Goal: Task Accomplishment & Management: Use online tool/utility

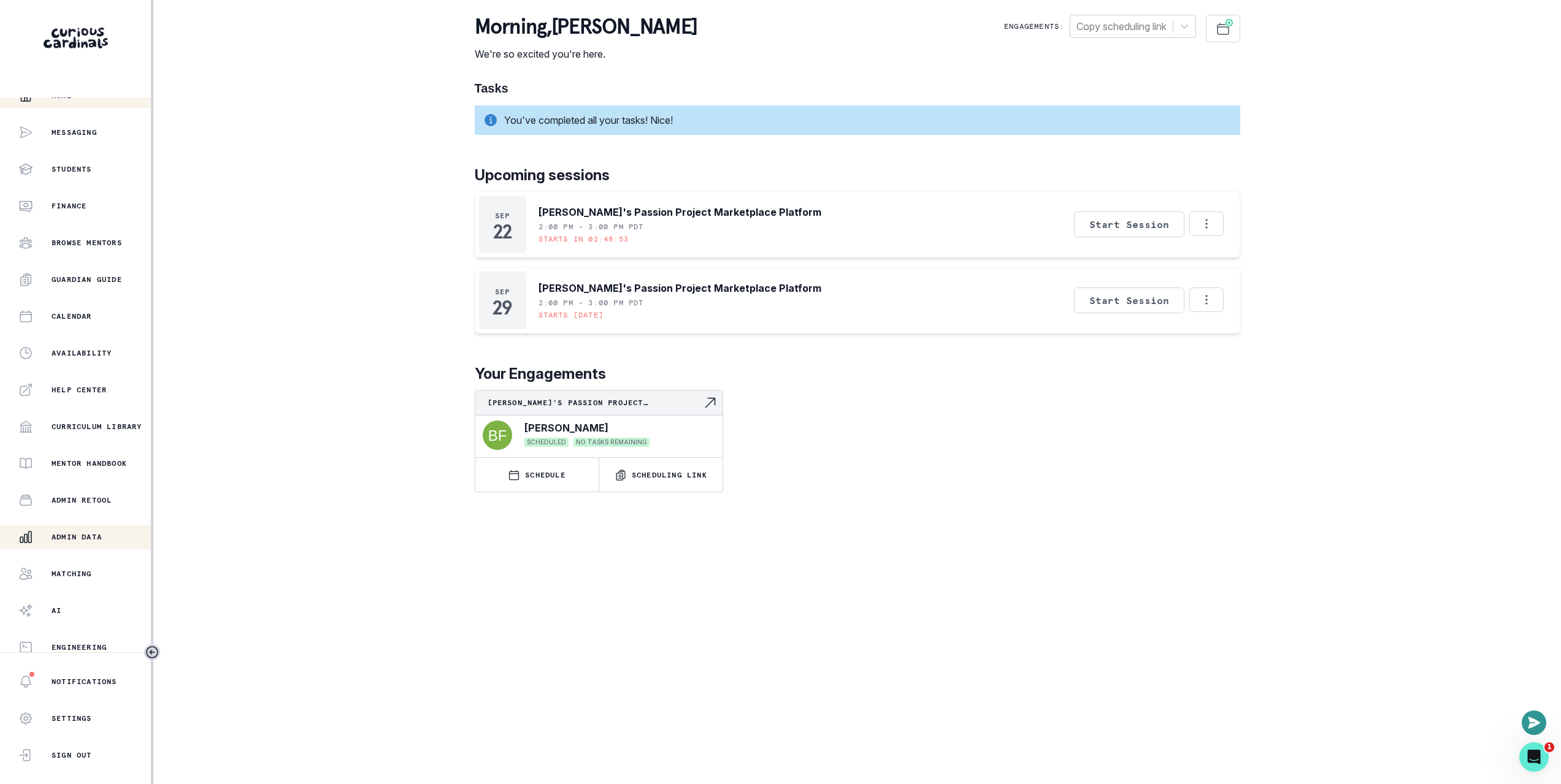
click at [106, 541] on div "Admin Data" at bounding box center [85, 537] width 133 height 15
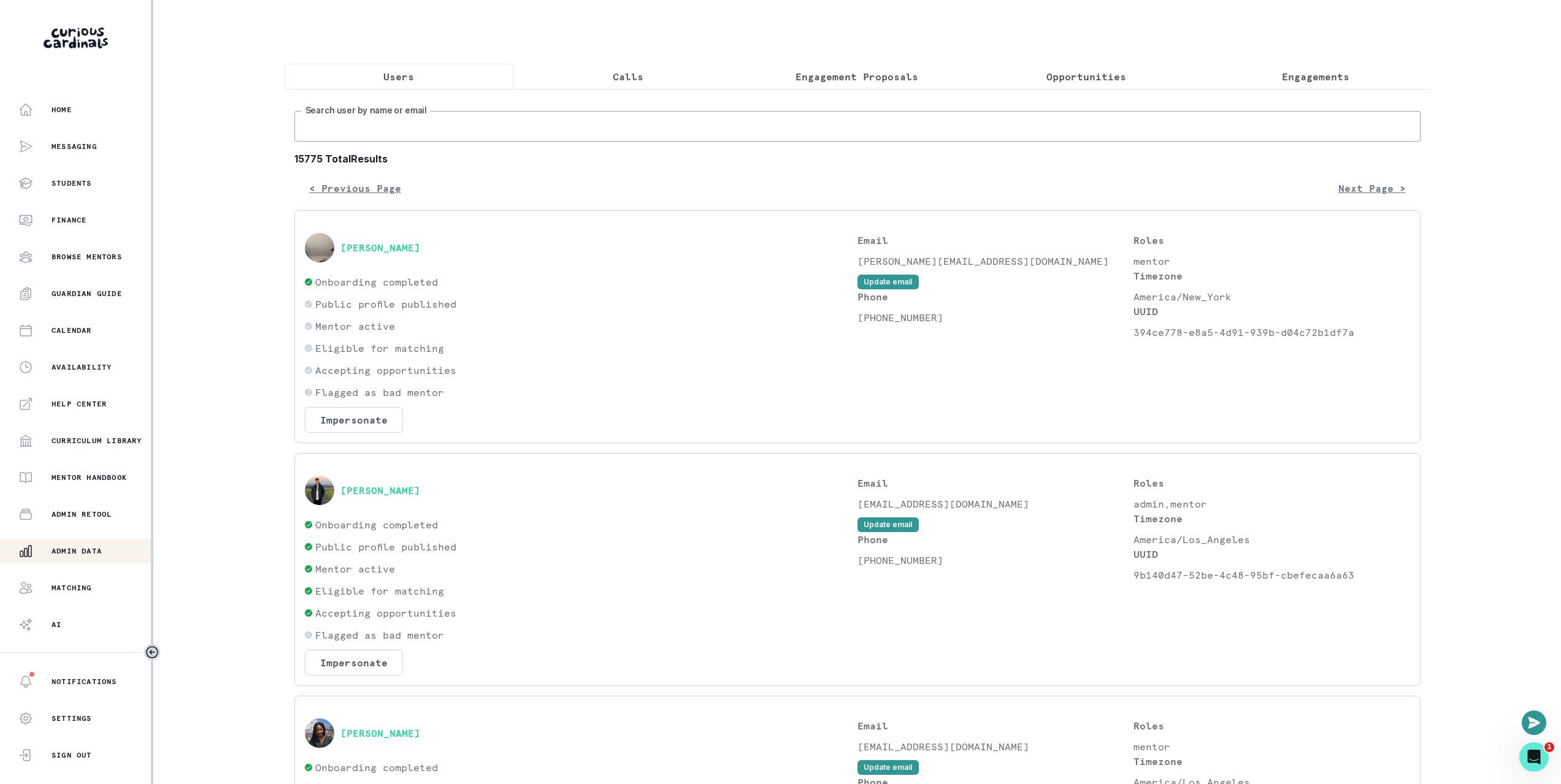
click at [693, 135] on input "Search user by name or email" at bounding box center [857, 126] width 1126 height 30
paste input "[DATE][PERSON_NAME]"
type input "[DATE][PERSON_NAME]"
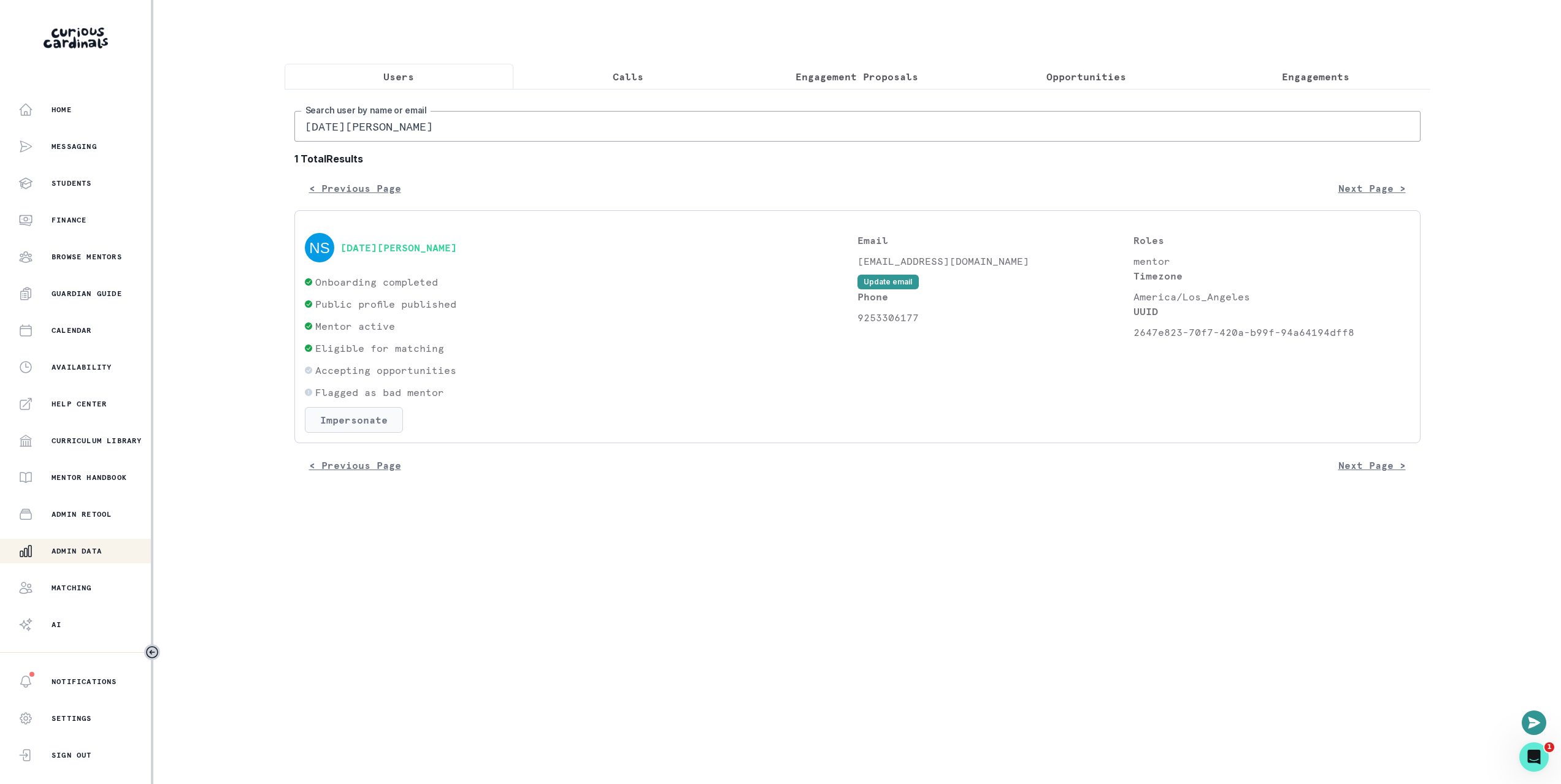
click at [345, 425] on button "Impersonate" at bounding box center [354, 420] width 98 height 26
click at [384, 545] on button "Impersonate" at bounding box center [409, 545] width 80 height 25
